Goal: Navigation & Orientation: Find specific page/section

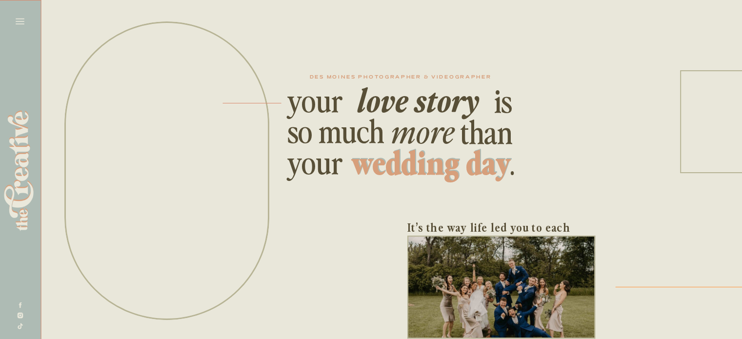
click at [20, 24] on icon at bounding box center [20, 22] width 9 height 6
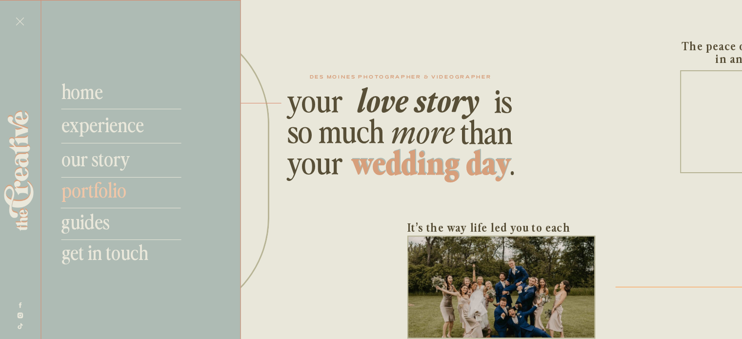
click at [94, 191] on nav "portfolio" at bounding box center [125, 189] width 129 height 23
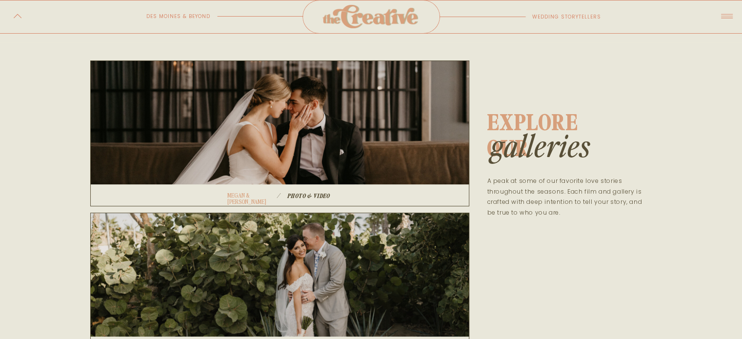
scroll to position [158, 0]
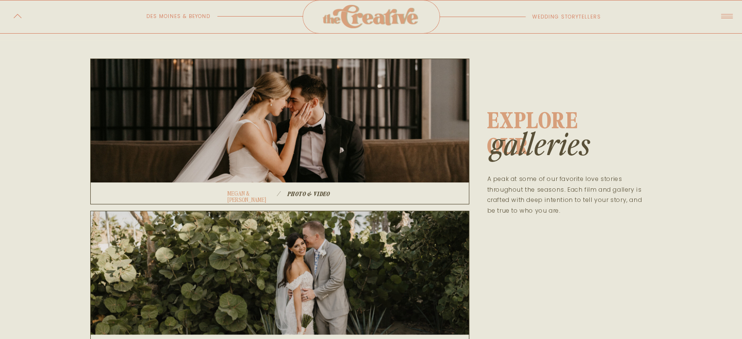
click at [332, 178] on div at bounding box center [279, 132] width 379 height 146
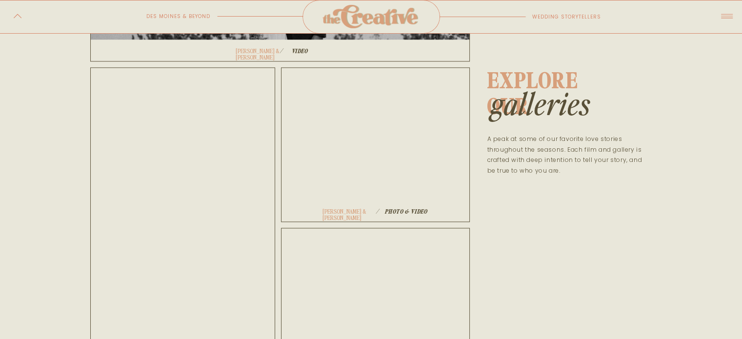
scroll to position [1069, 0]
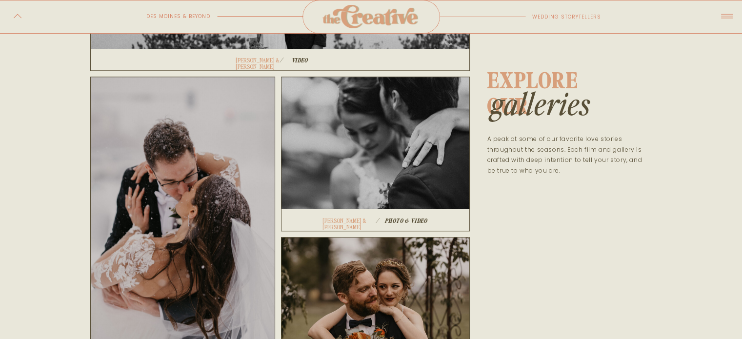
click at [392, 178] on div at bounding box center [375, 154] width 189 height 155
